Goal: Task Accomplishment & Management: Manage account settings

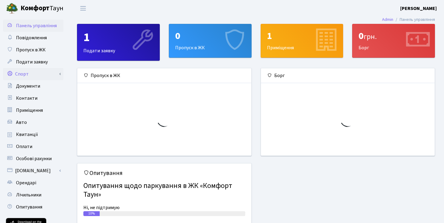
click at [34, 72] on link "Спорт" at bounding box center [33, 74] width 60 height 12
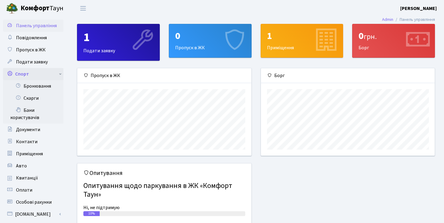
scroll to position [87, 174]
click at [37, 90] on link "Бронювання" at bounding box center [33, 86] width 60 height 12
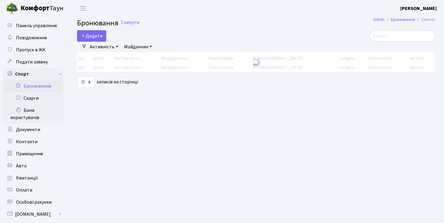
select select "25"
click at [95, 40] on button "Додати" at bounding box center [91, 35] width 29 height 11
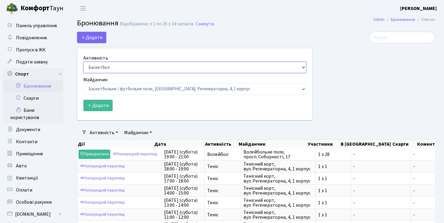
select select "1"
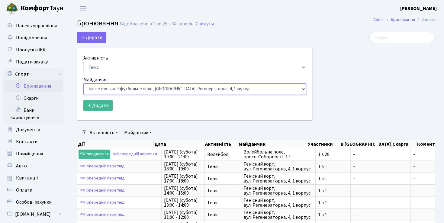
select select "1"
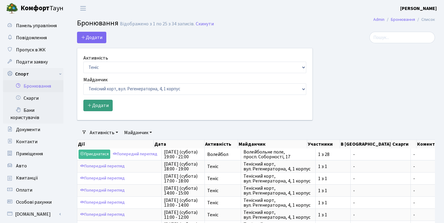
click at [95, 107] on button "Додати" at bounding box center [97, 105] width 29 height 11
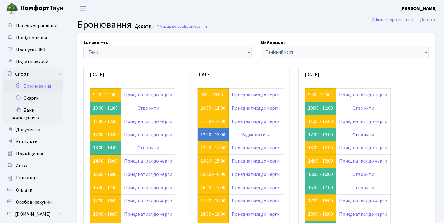
click at [359, 132] on link "Створити" at bounding box center [363, 134] width 22 height 7
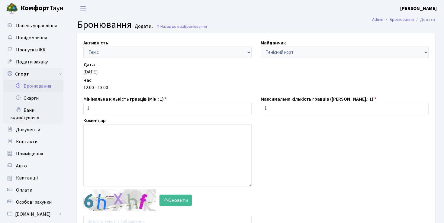
scroll to position [58, 0]
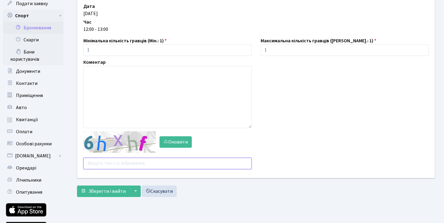
click at [118, 167] on input "text" at bounding box center [167, 163] width 168 height 11
type input "axzzb"
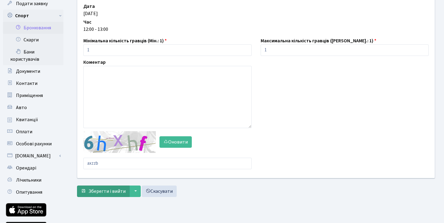
click at [87, 190] on button "Зберегти і вийти" at bounding box center [103, 190] width 53 height 11
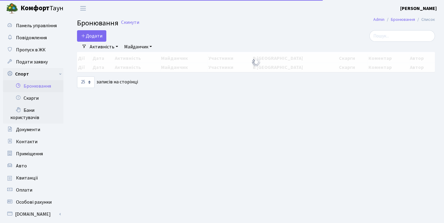
select select "25"
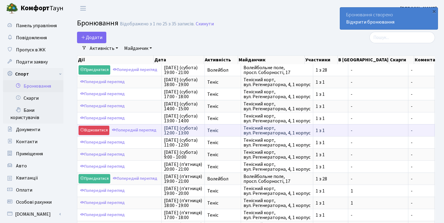
drag, startPoint x: 163, startPoint y: 127, endPoint x: 233, endPoint y: 129, distance: 69.5
click at [233, 129] on tr "Відмовитися Попередній перегляд 30-го серпня (субота) 12:00 - 13:00 Теніс Теніс…" at bounding box center [319, 130] width 485 height 12
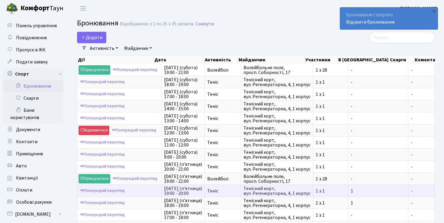
copy tr "30-го серпня (субота) 12:00 - 13:00 Теніс"
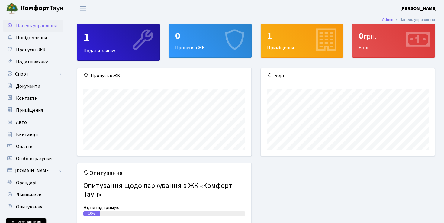
scroll to position [87, 174]
click at [44, 74] on link "Спорт" at bounding box center [33, 74] width 60 height 12
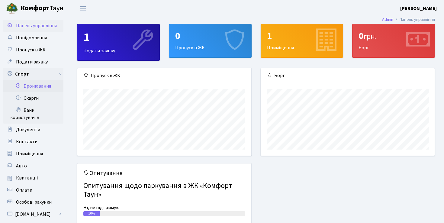
click at [42, 89] on link "Бронювання" at bounding box center [33, 86] width 60 height 12
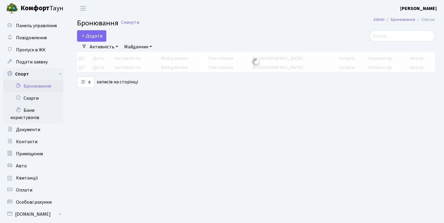
select select "25"
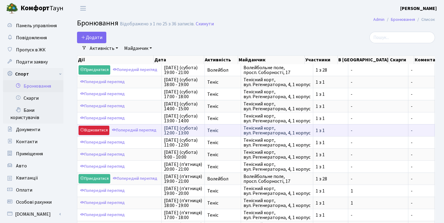
click at [106, 130] on link "Відмовитися" at bounding box center [94, 130] width 31 height 9
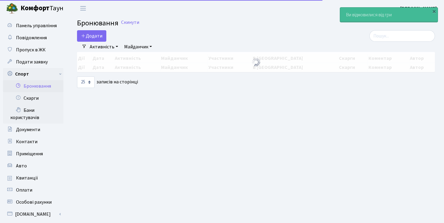
select select "25"
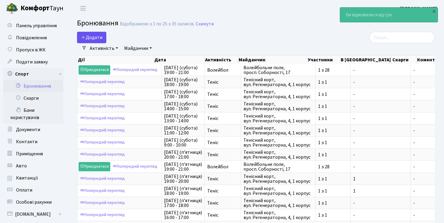
click at [101, 40] on button "Додати" at bounding box center [91, 37] width 29 height 11
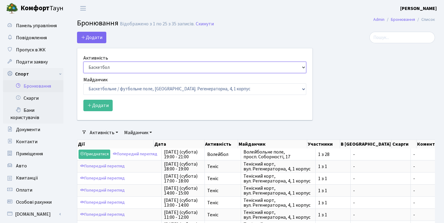
select select "1"
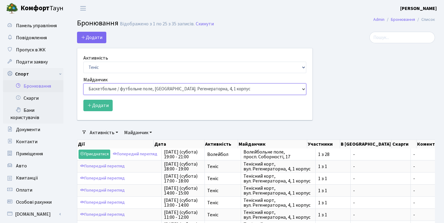
select select "1"
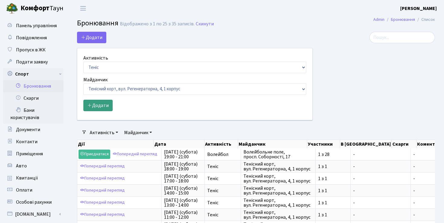
click at [101, 106] on button "Додати" at bounding box center [97, 105] width 29 height 11
